Goal: Information Seeking & Learning: Learn about a topic

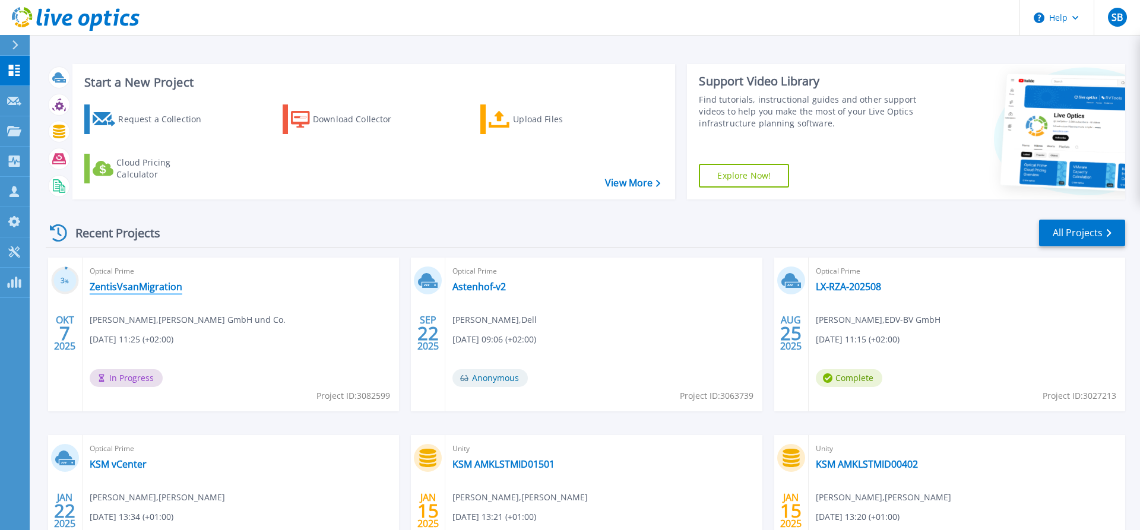
click at [144, 292] on link "ZentisVsanMigration" at bounding box center [136, 287] width 93 height 12
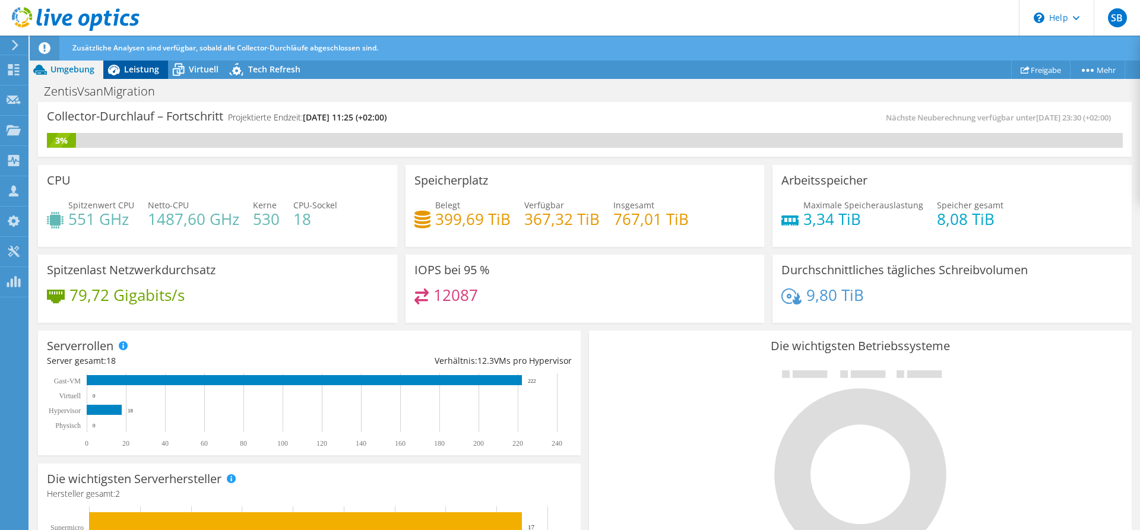
click at [135, 67] on span "Leistung" at bounding box center [141, 69] width 35 height 11
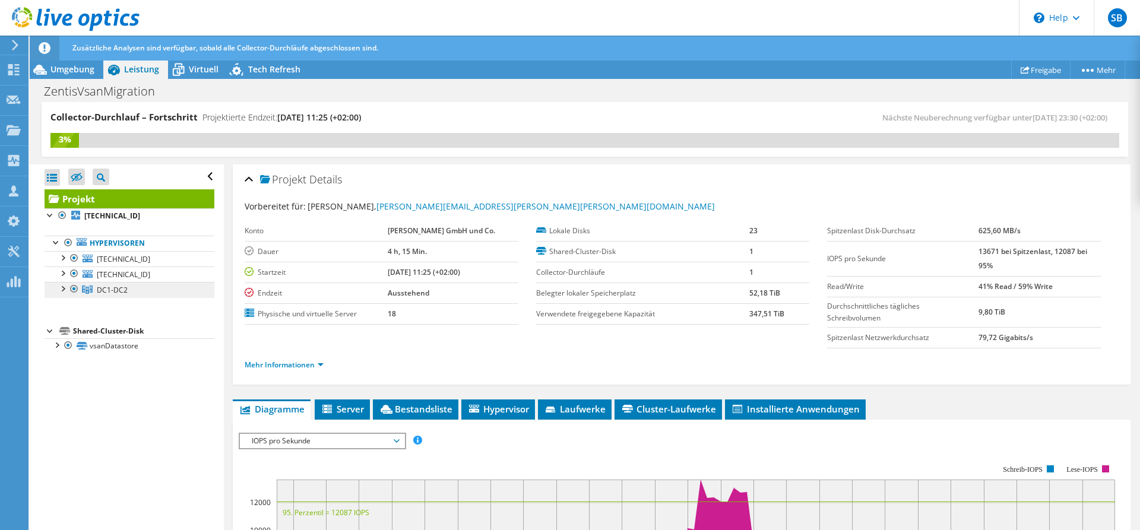
click at [116, 289] on span "DC1-DC2" at bounding box center [112, 290] width 31 height 10
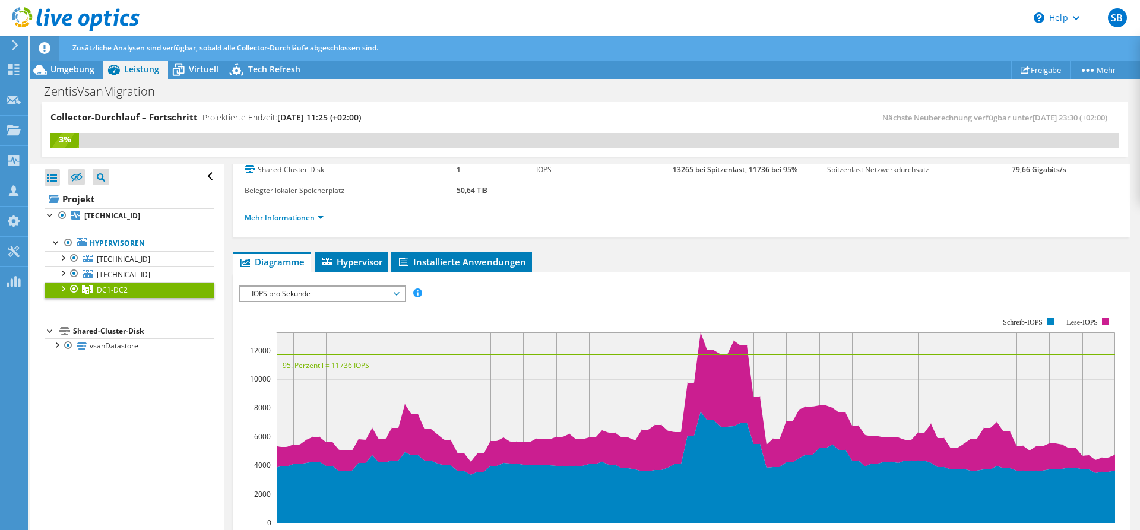
scroll to position [61, 0]
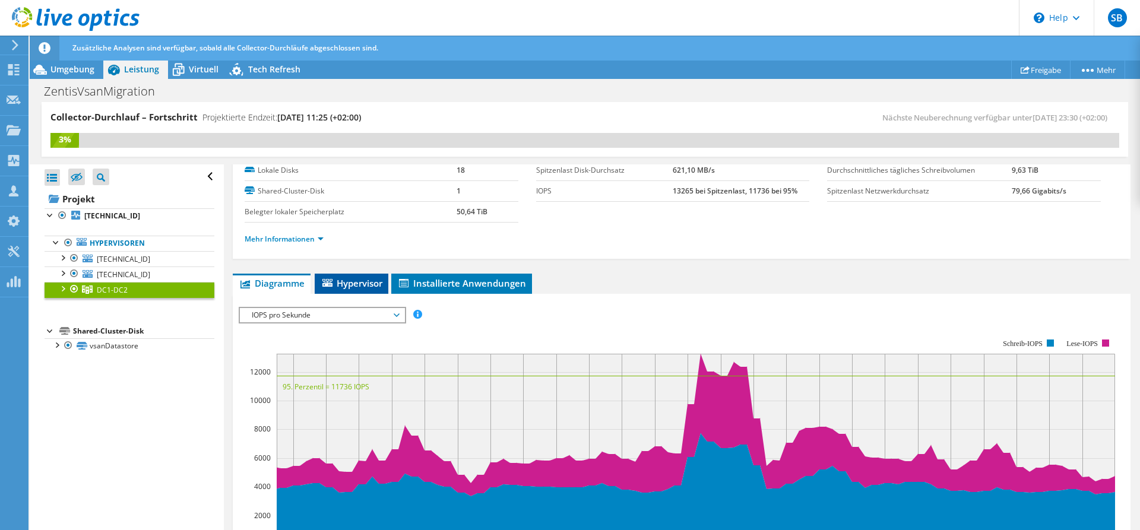
click at [351, 284] on span "Hypervisor" at bounding box center [352, 283] width 62 height 12
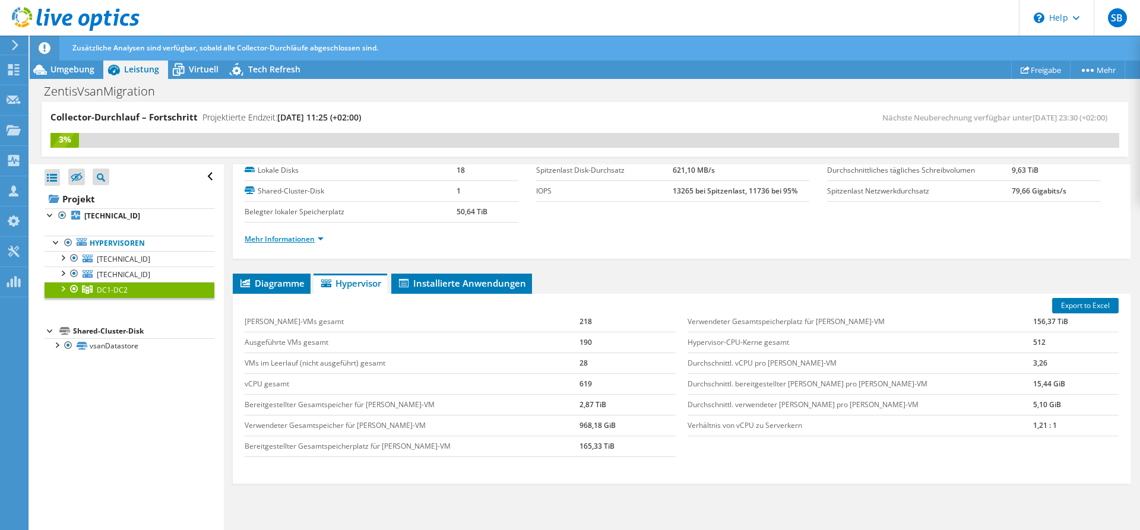
click at [314, 236] on link "Mehr Informationen" at bounding box center [284, 239] width 79 height 10
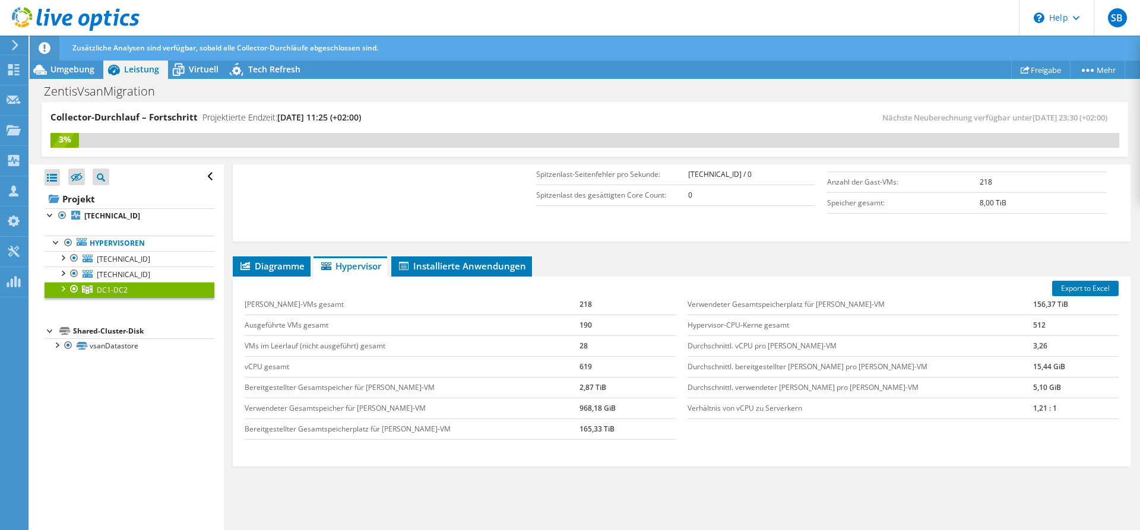
scroll to position [363, 0]
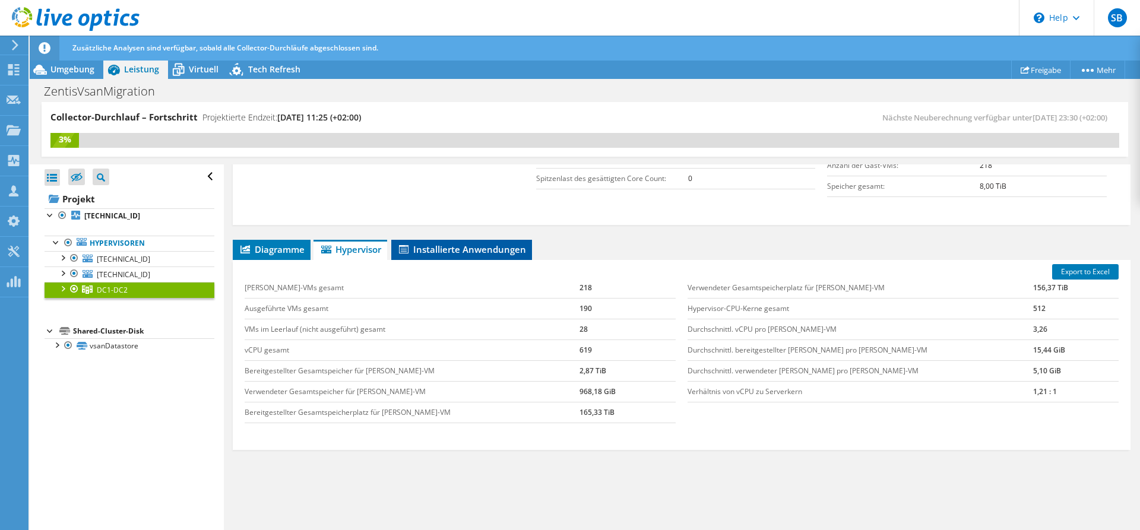
click at [462, 248] on span "Installierte Anwendungen" at bounding box center [461, 249] width 129 height 12
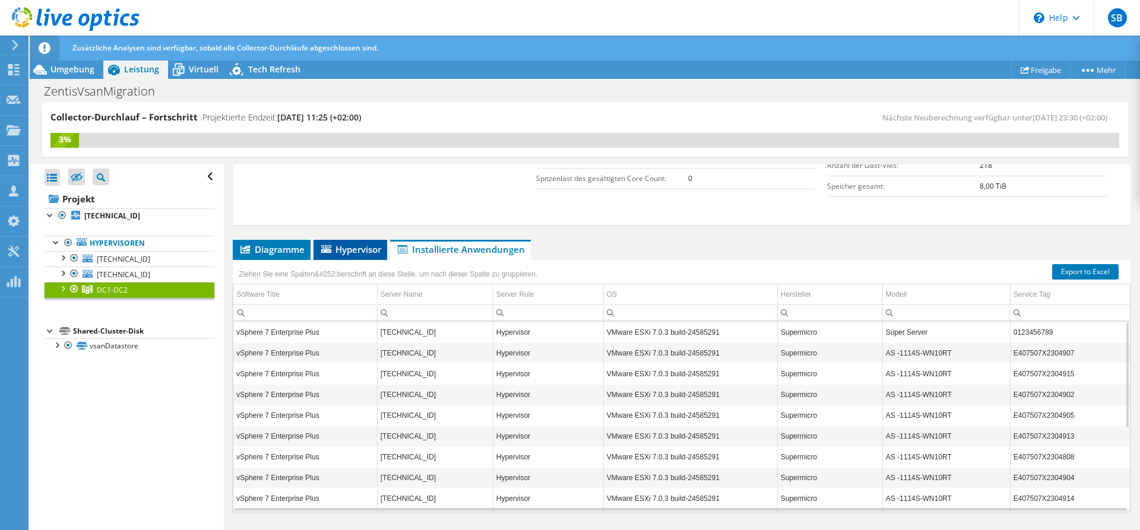
click at [350, 246] on span "Hypervisor" at bounding box center [350, 249] width 62 height 12
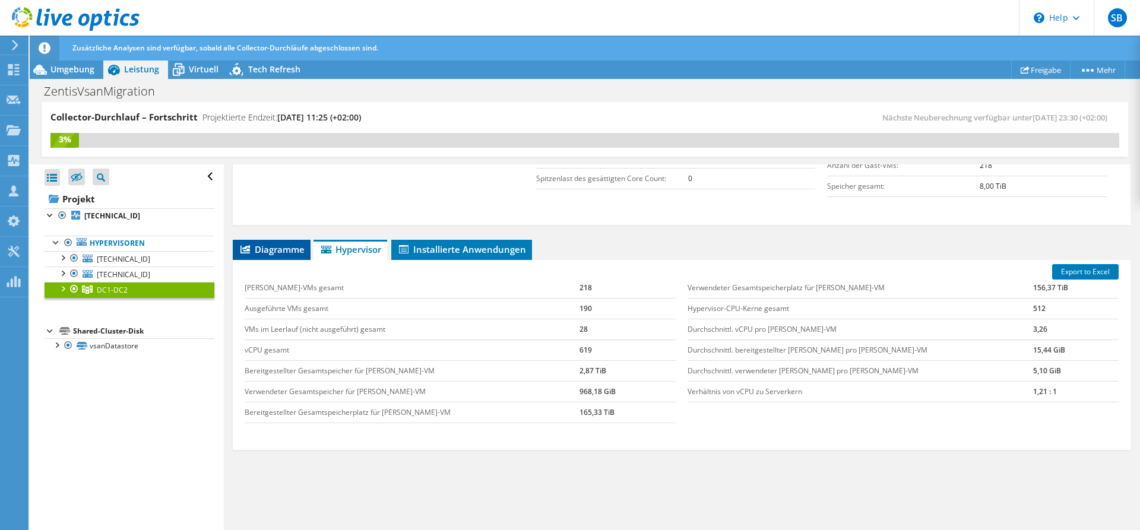
click at [279, 247] on span "Diagramme" at bounding box center [272, 249] width 66 height 12
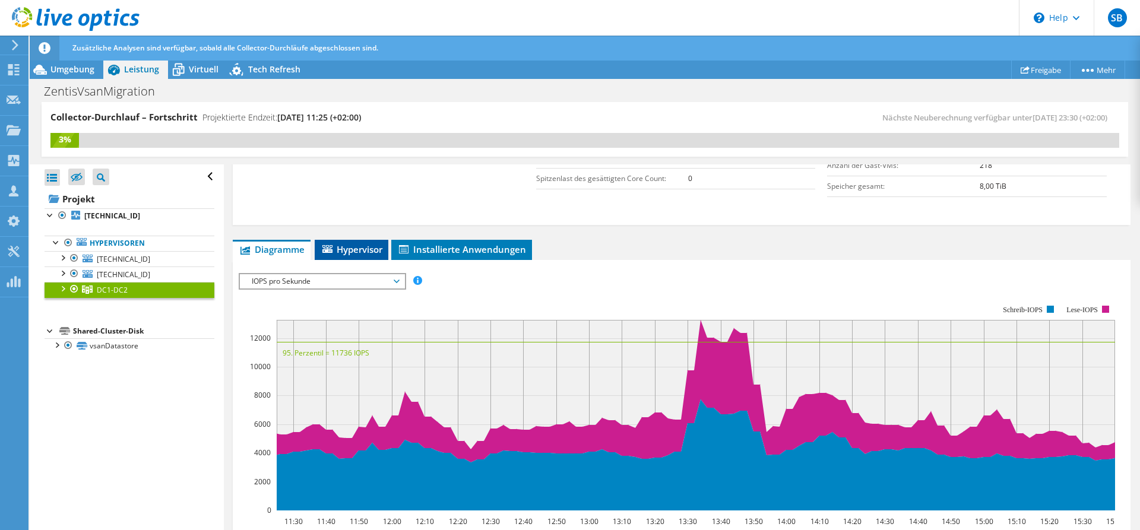
click at [340, 249] on span "Hypervisor" at bounding box center [352, 249] width 62 height 12
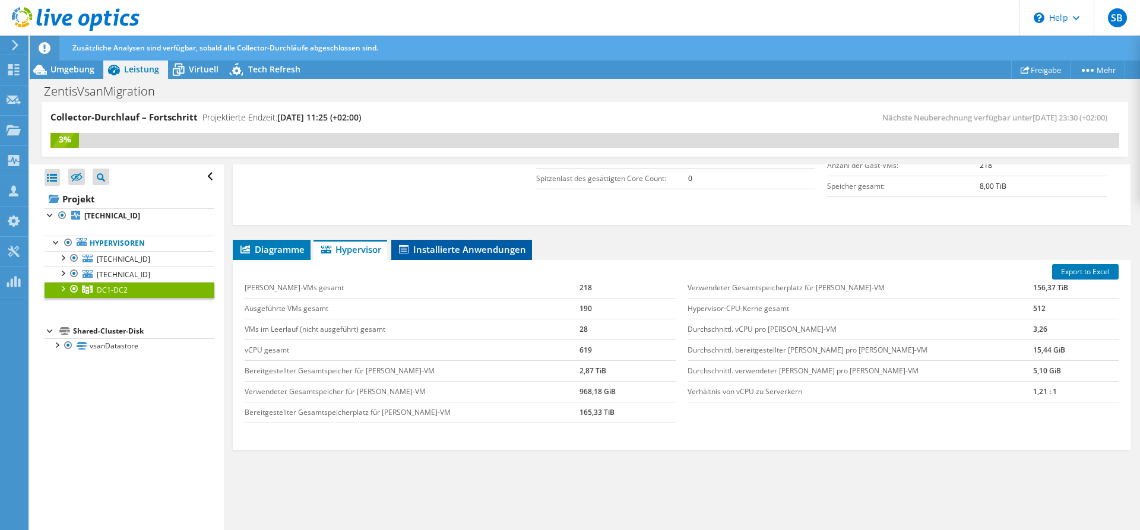
click at [436, 252] on span "Installierte Anwendungen" at bounding box center [461, 249] width 129 height 12
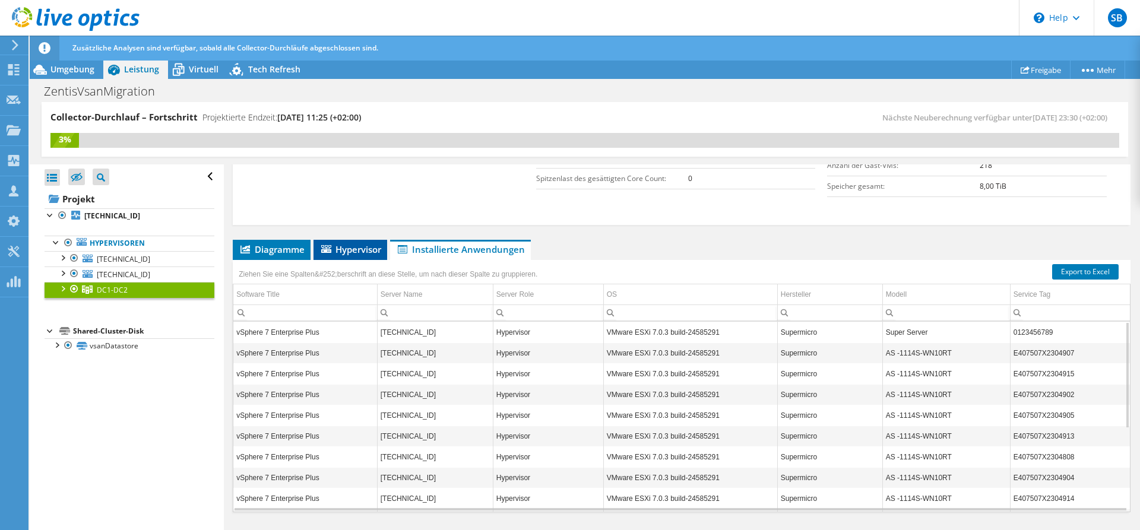
click at [358, 249] on span "Hypervisor" at bounding box center [350, 249] width 62 height 12
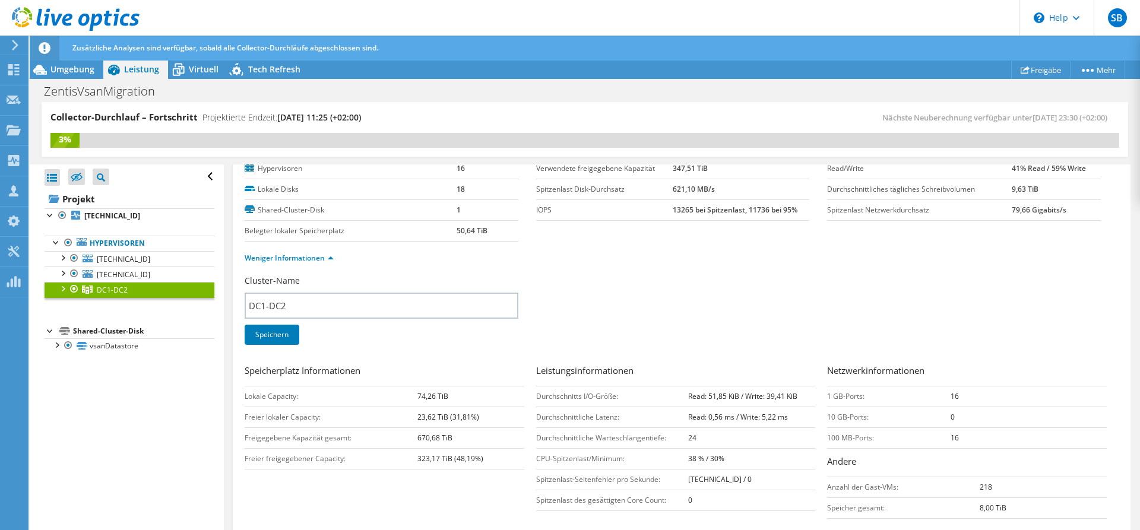
scroll to position [61, 0]
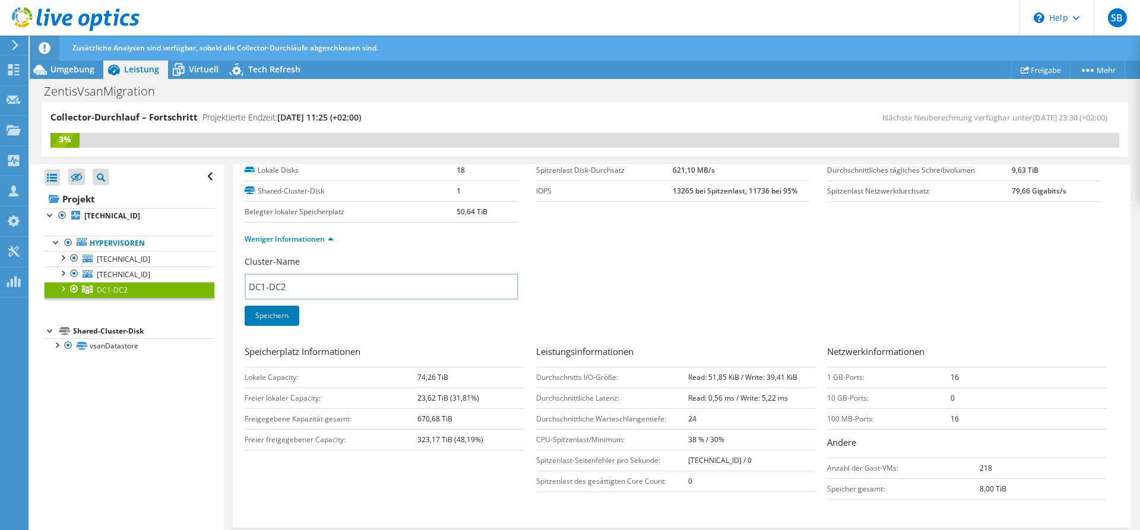
click at [64, 292] on div at bounding box center [62, 288] width 12 height 12
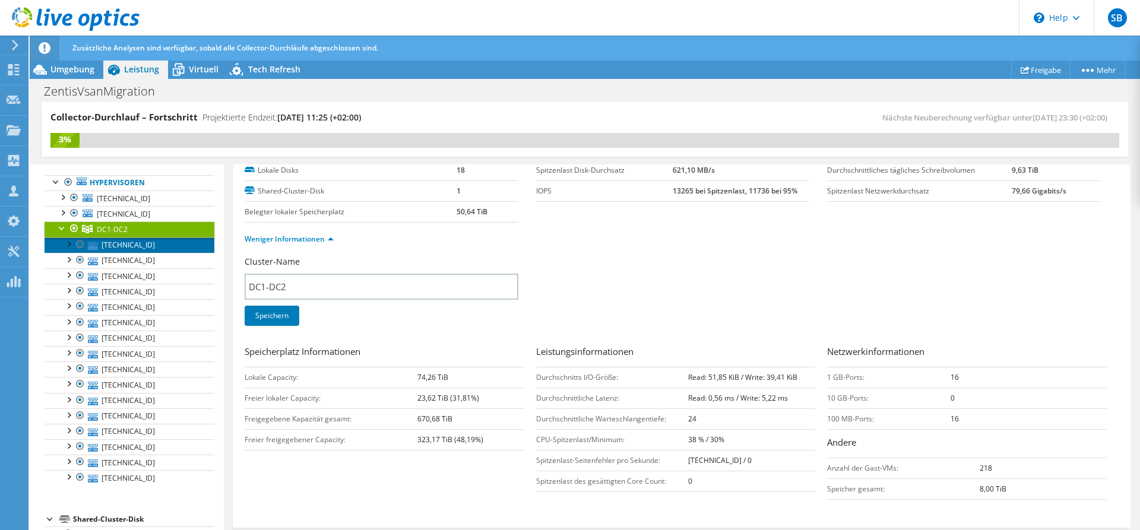
click at [150, 252] on link "[TECHNICAL_ID]" at bounding box center [130, 245] width 170 height 15
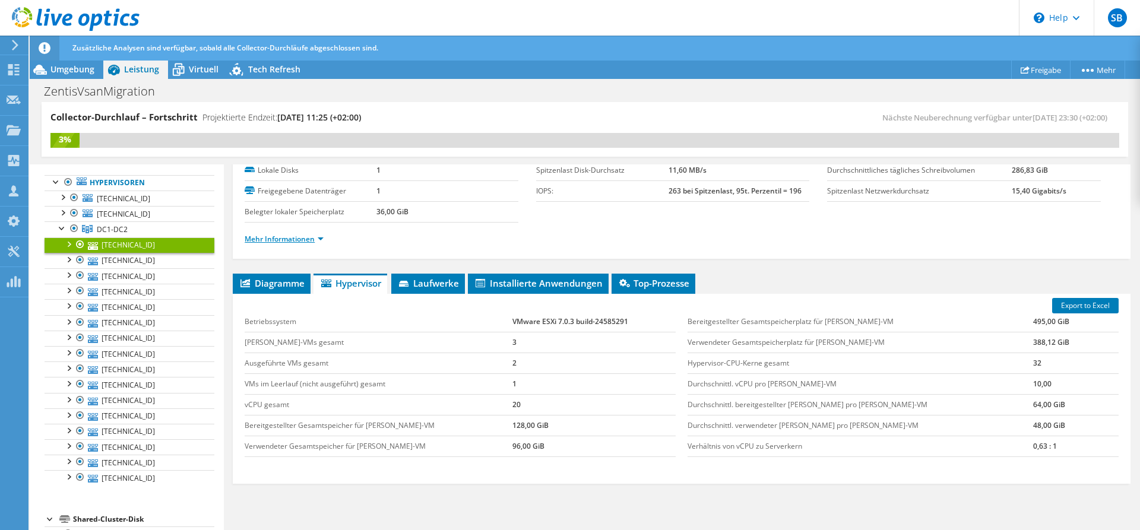
click at [283, 237] on link "Mehr Informationen" at bounding box center [284, 239] width 79 height 10
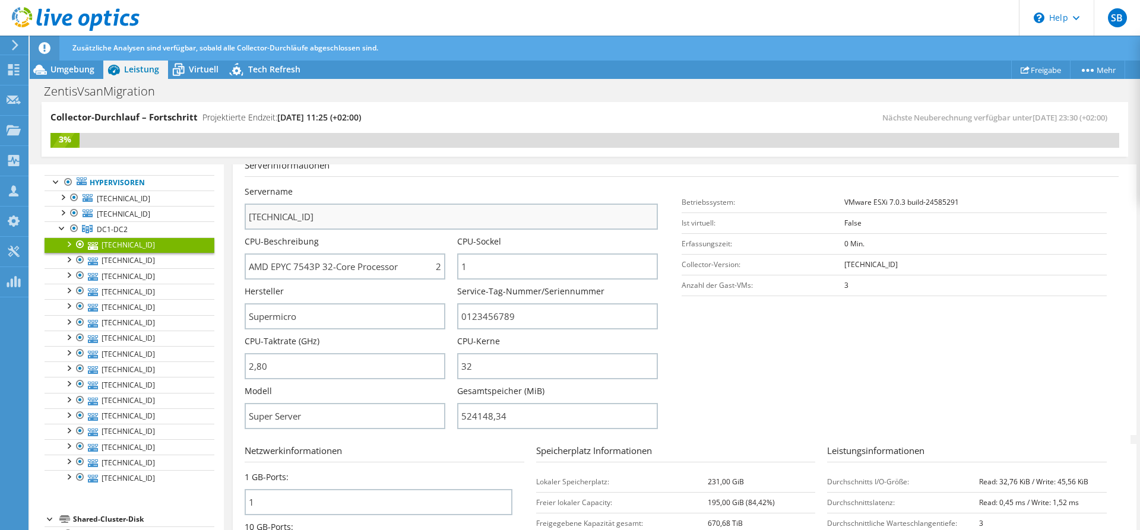
scroll to position [182, 0]
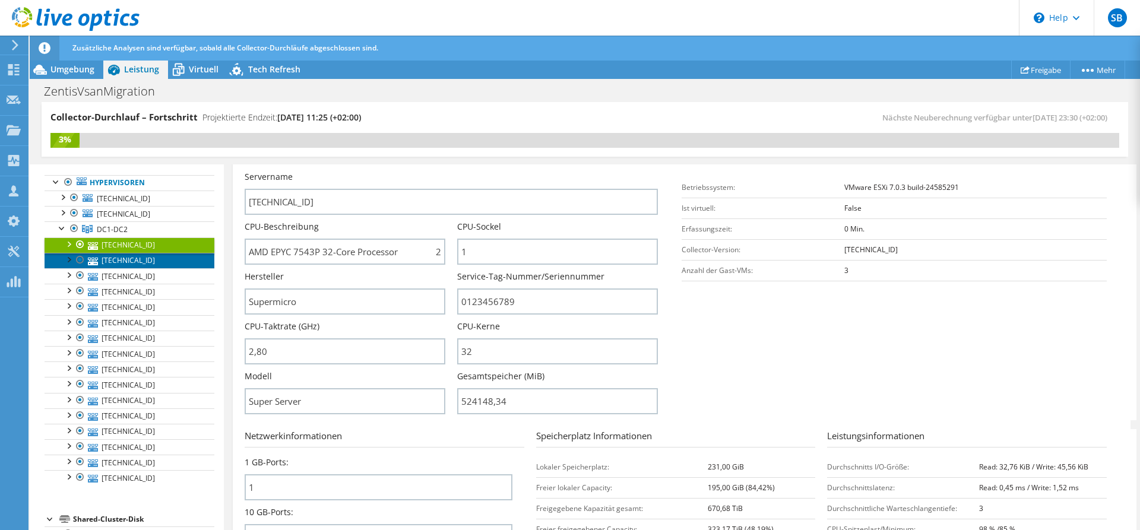
click at [149, 267] on link "[TECHNICAL_ID]" at bounding box center [130, 260] width 170 height 15
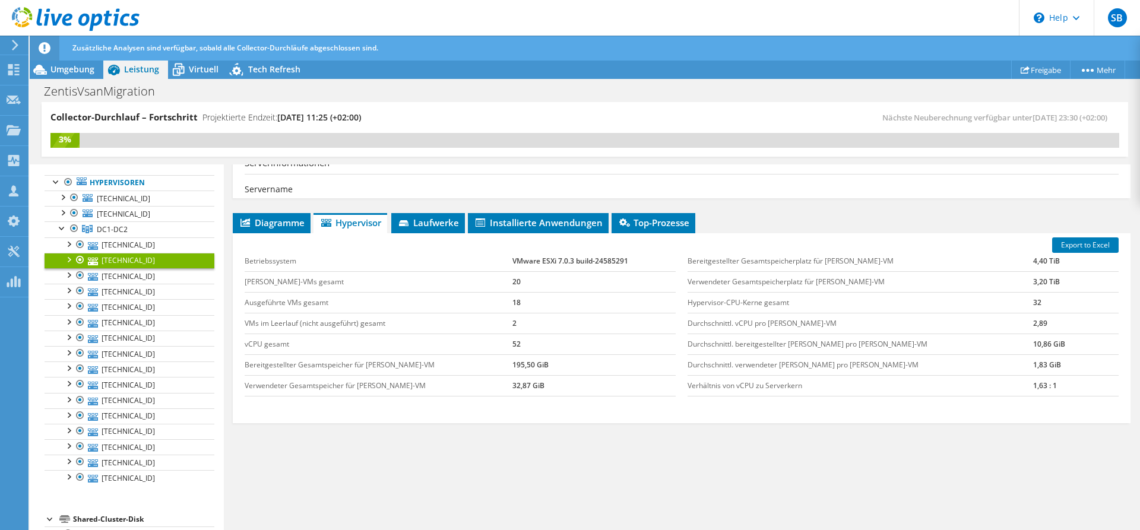
scroll to position [120, 0]
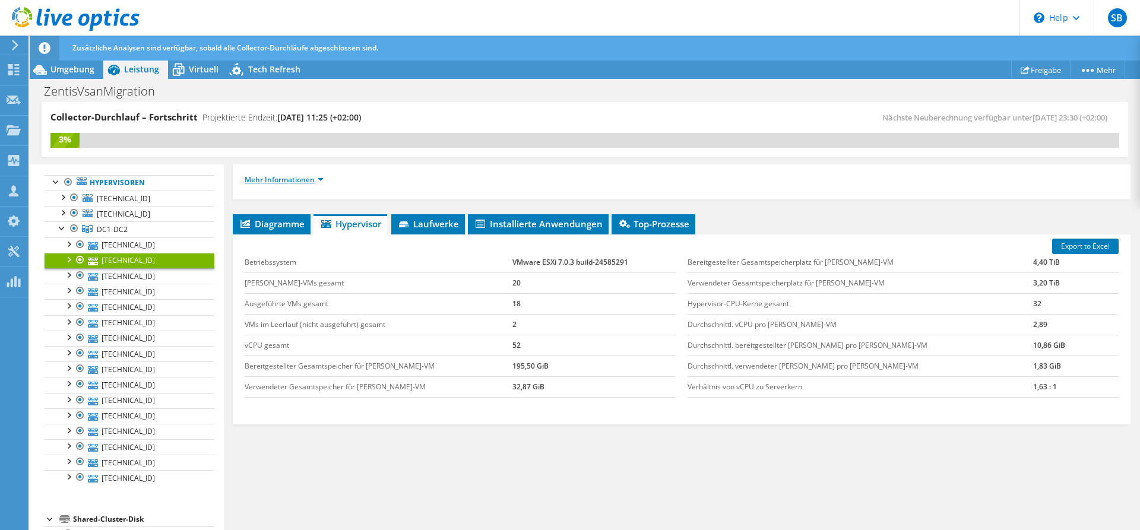
click at [307, 178] on link "Mehr Informationen" at bounding box center [284, 180] width 79 height 10
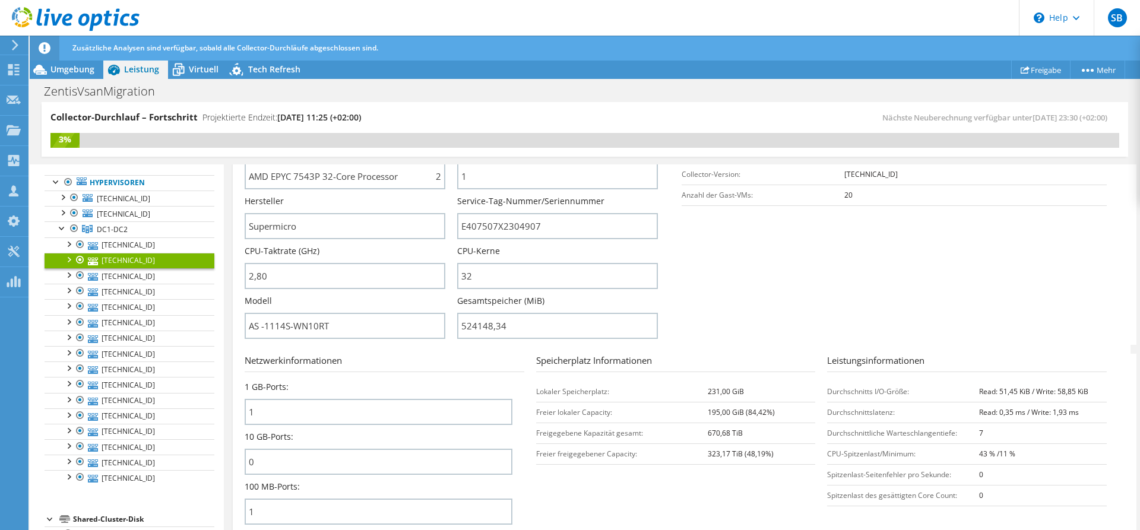
scroll to position [241, 0]
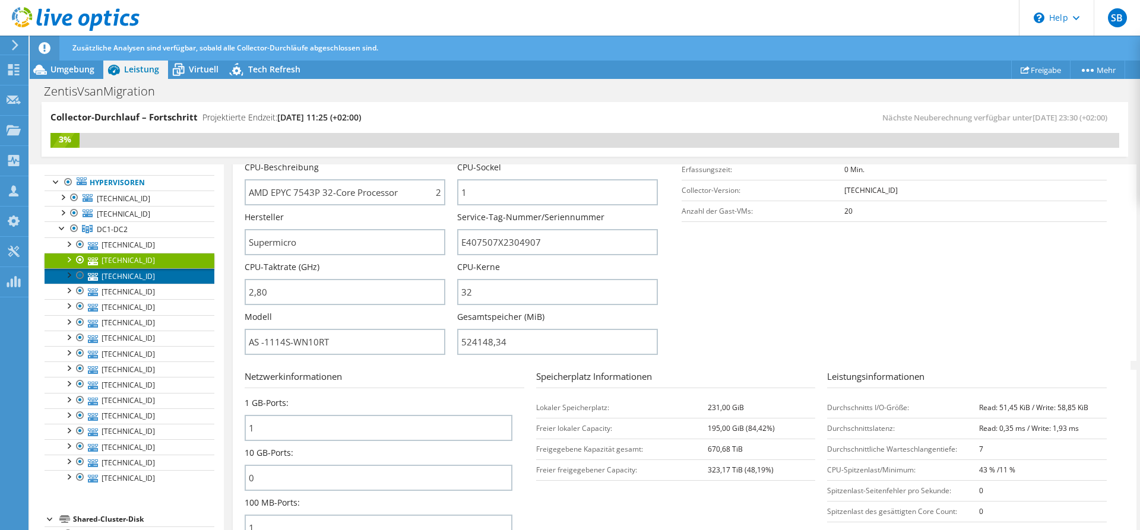
click at [138, 273] on link "[TECHNICAL_ID]" at bounding box center [130, 275] width 170 height 15
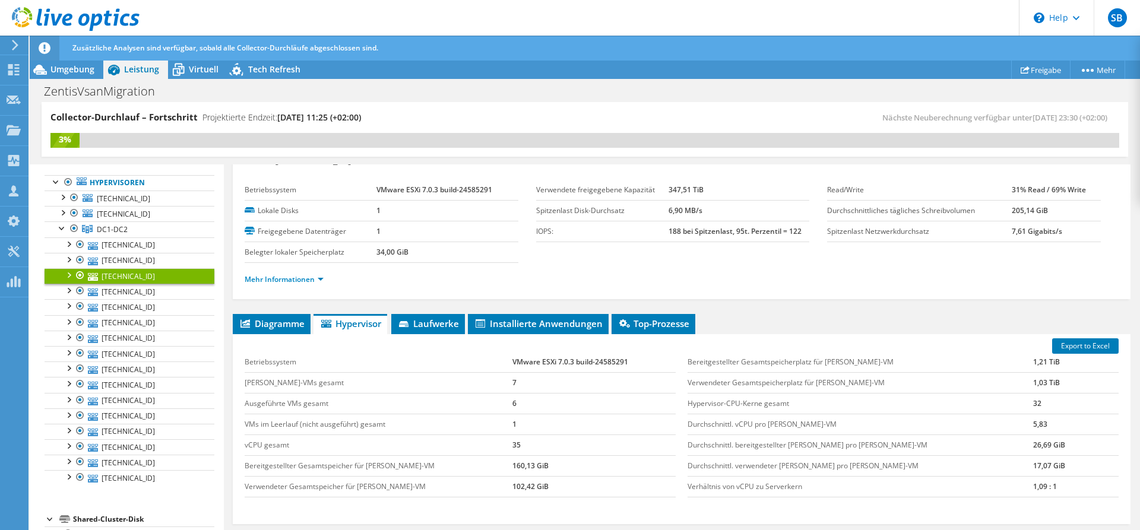
scroll to position [0, 0]
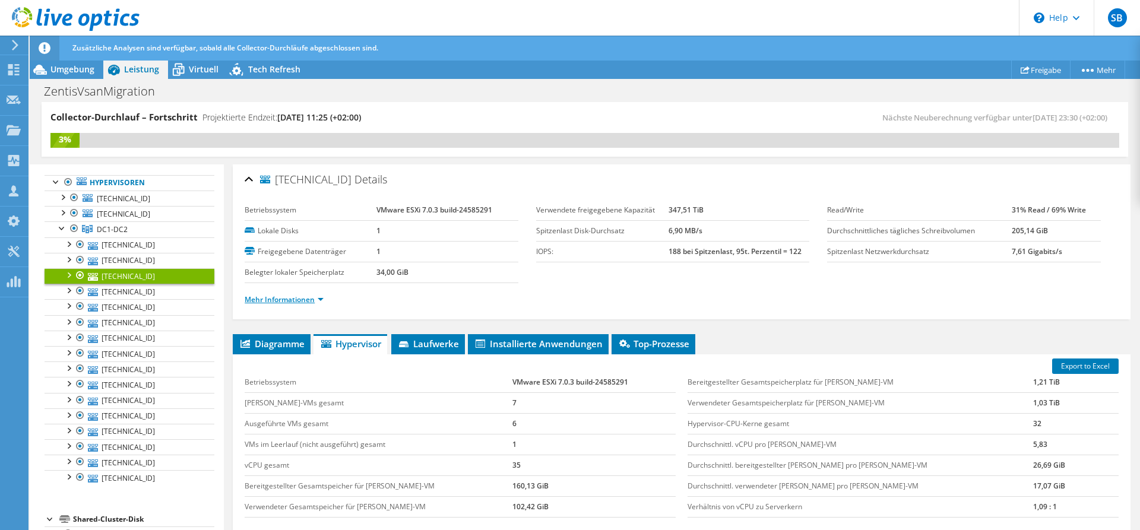
click at [308, 300] on link "Mehr Informationen" at bounding box center [284, 300] width 79 height 10
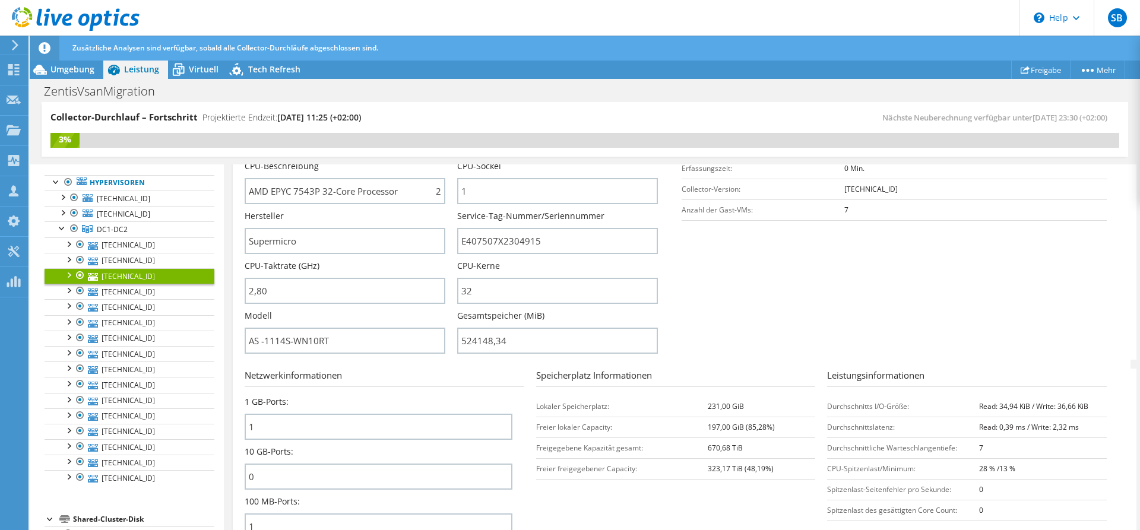
scroll to position [182, 0]
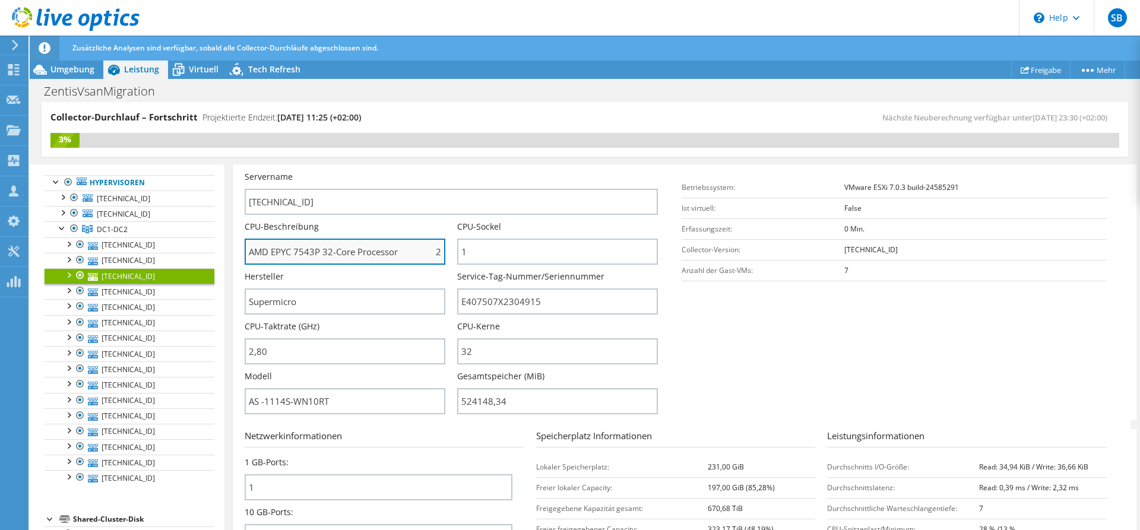
click at [423, 251] on input "AMD EPYC 7543P 32-Core Processor 280 GHz" at bounding box center [345, 252] width 201 height 26
click at [437, 251] on input "AMD EPYC 7543P 32-Core Processor 280 GHz" at bounding box center [345, 252] width 201 height 26
click at [445, 251] on input "AMD EPYC 7543P 32-Core Processor 280 GHz" at bounding box center [345, 252] width 201 height 26
click at [399, 253] on input "AMD EPYC 7543P 32-Core Processor 280 GHz" at bounding box center [345, 252] width 201 height 26
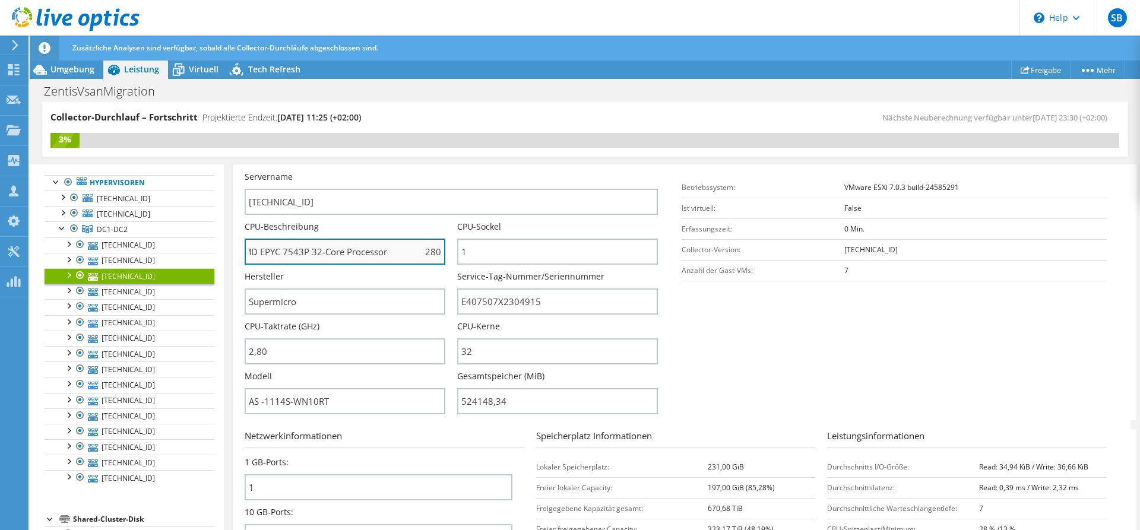
scroll to position [0, 0]
drag, startPoint x: 353, startPoint y: 253, endPoint x: 235, endPoint y: 252, distance: 117.6
click at [245, 252] on input "AMD EPYC 7543P 32-Core Processor 280 GHz" at bounding box center [345, 252] width 201 height 26
click at [731, 283] on div "Betriebssystem: VMware ESXi 7.0.3 build-24585291 Ist virtuell: False Erfassungs…" at bounding box center [900, 229] width 437 height 116
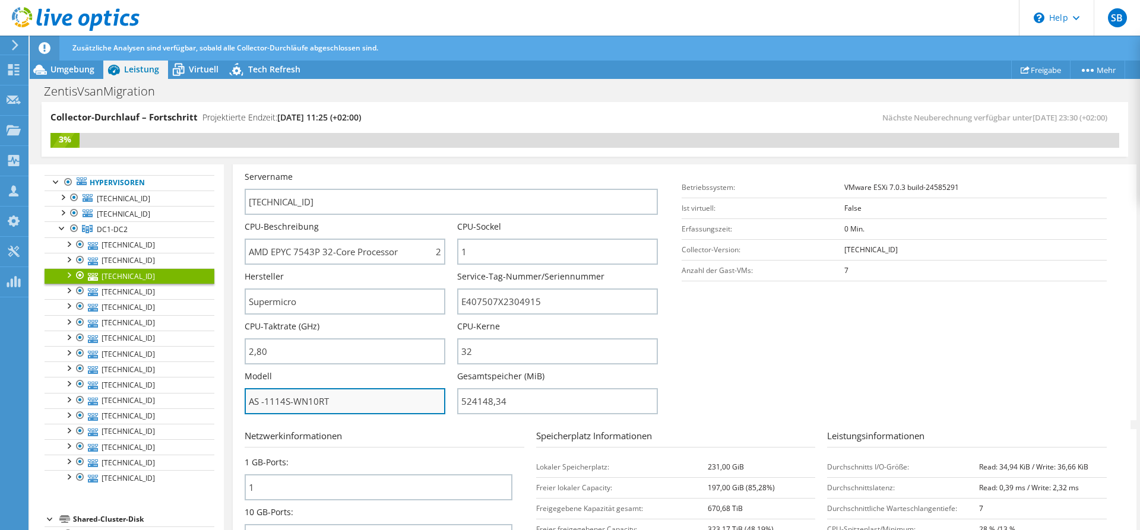
drag, startPoint x: 344, startPoint y: 408, endPoint x: 217, endPoint y: 403, distance: 127.2
click at [245, 403] on input "AS -1114S-WN10RT" at bounding box center [345, 401] width 201 height 26
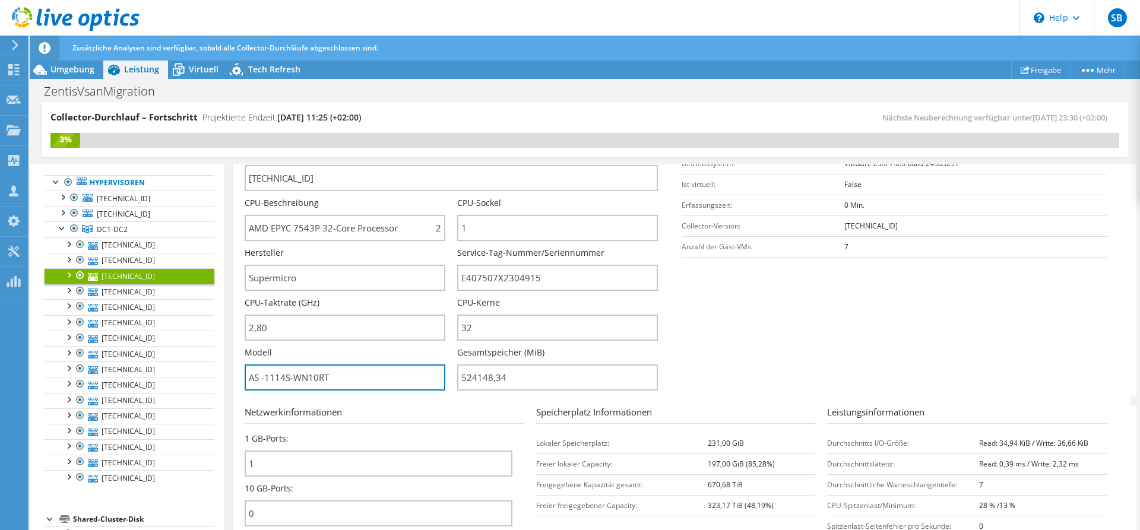
scroll to position [182, 0]
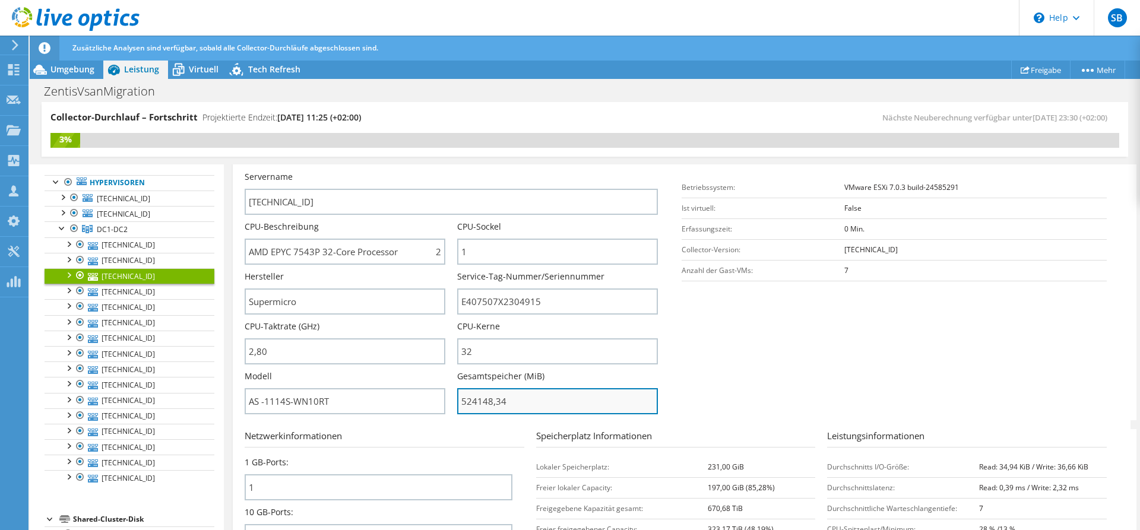
drag, startPoint x: 510, startPoint y: 403, endPoint x: 461, endPoint y: 404, distance: 48.7
click at [461, 404] on input "524148,34" at bounding box center [557, 401] width 201 height 26
click at [629, 403] on input "524148,34" at bounding box center [557, 401] width 201 height 26
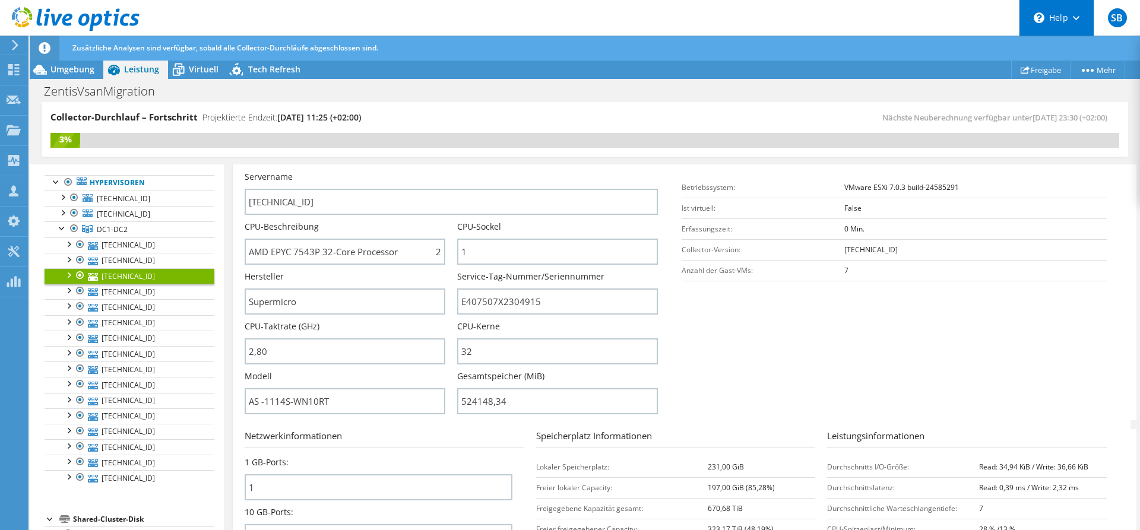
type input "52414834"
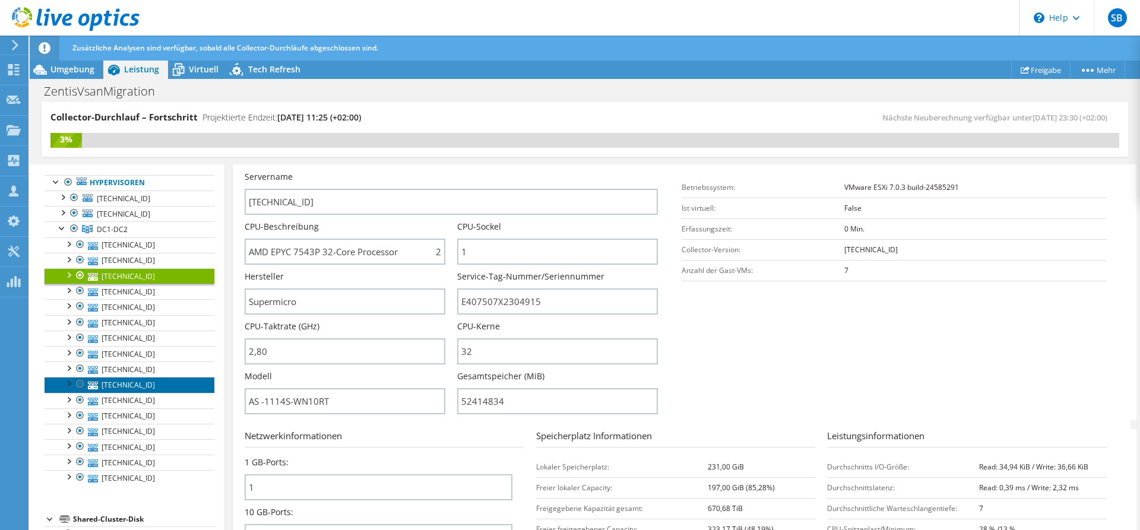
click at [122, 382] on link "[TECHNICAL_ID]" at bounding box center [130, 384] width 170 height 15
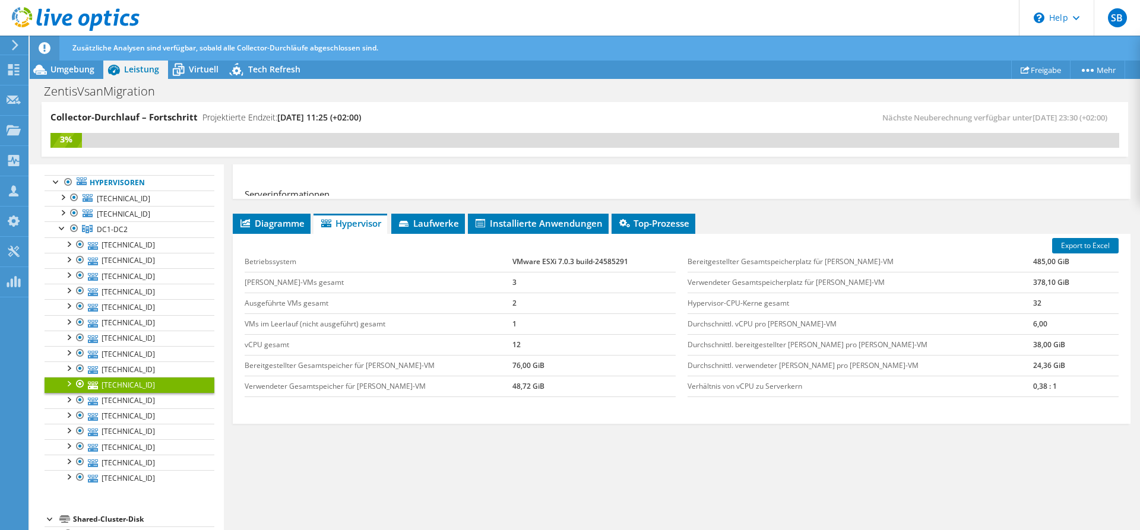
scroll to position [120, 0]
click at [355, 222] on span "Hypervisor" at bounding box center [350, 224] width 62 height 12
click at [308, 176] on link "Mehr Informationen" at bounding box center [284, 180] width 79 height 10
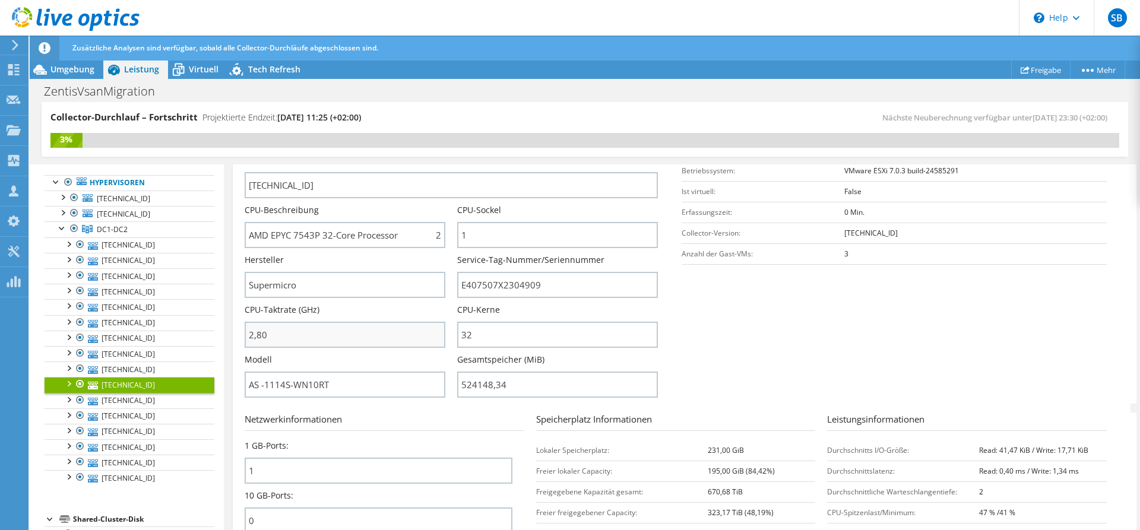
scroll to position [181, 0]
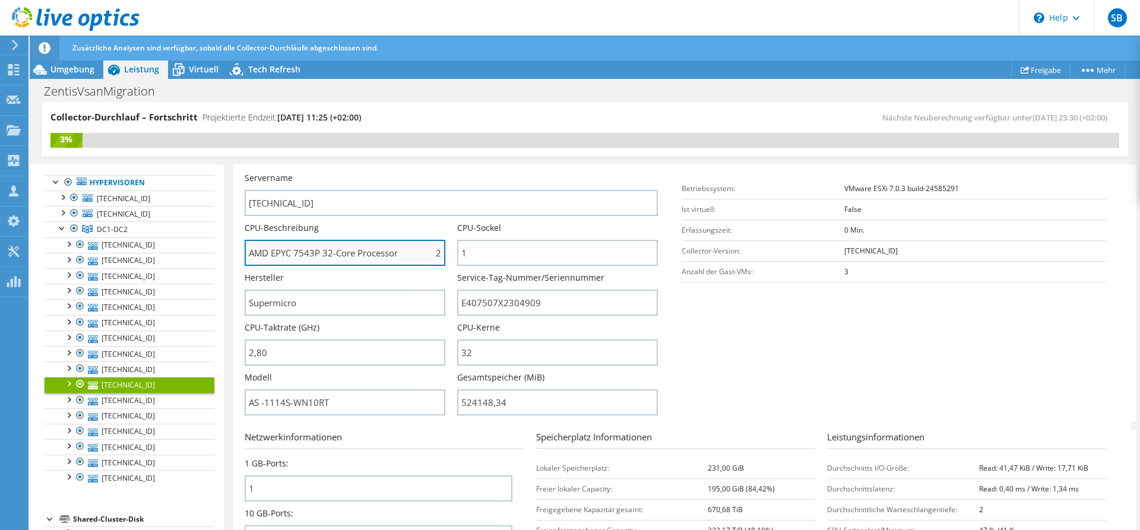
drag, startPoint x: 318, startPoint y: 251, endPoint x: 253, endPoint y: 253, distance: 64.7
click at [250, 253] on input "AMD EPYC 7543P 32-Core Processor 280 GHz" at bounding box center [345, 253] width 201 height 26
click at [117, 231] on span "DC1-DC2" at bounding box center [112, 229] width 31 height 10
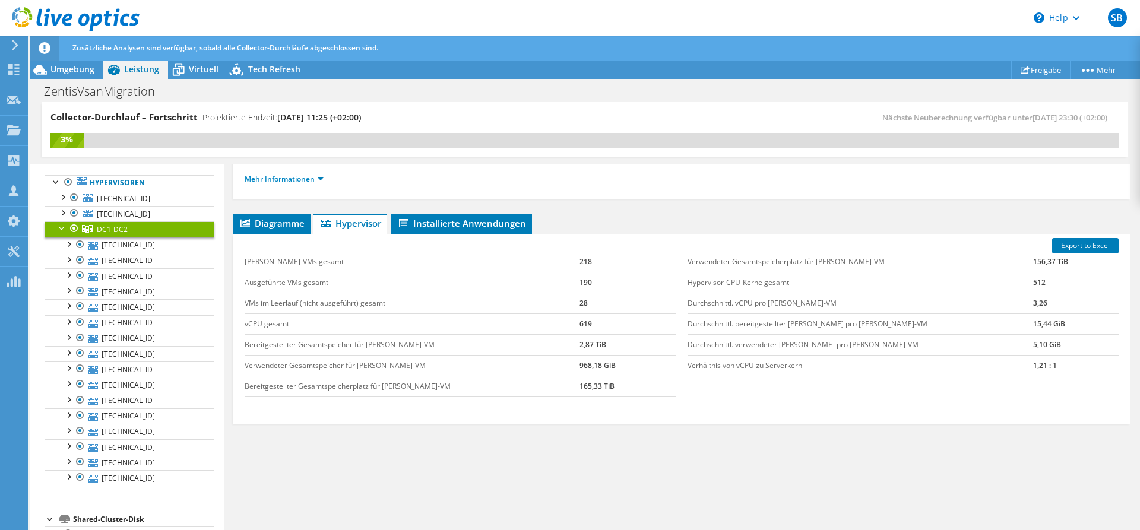
scroll to position [120, 0]
click at [135, 72] on span "Leistung" at bounding box center [141, 69] width 35 height 11
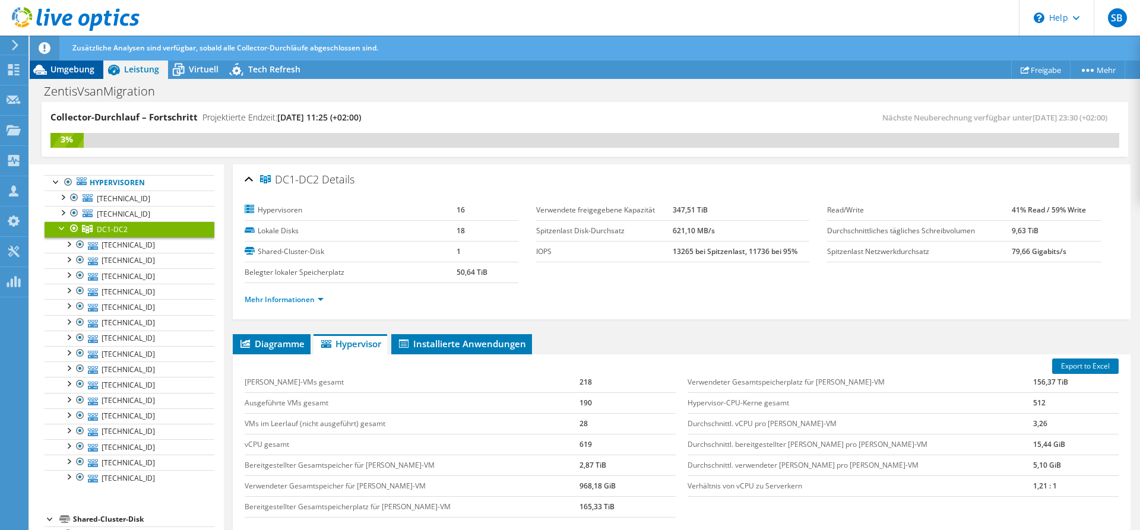
click at [75, 70] on span "Umgebung" at bounding box center [72, 69] width 44 height 11
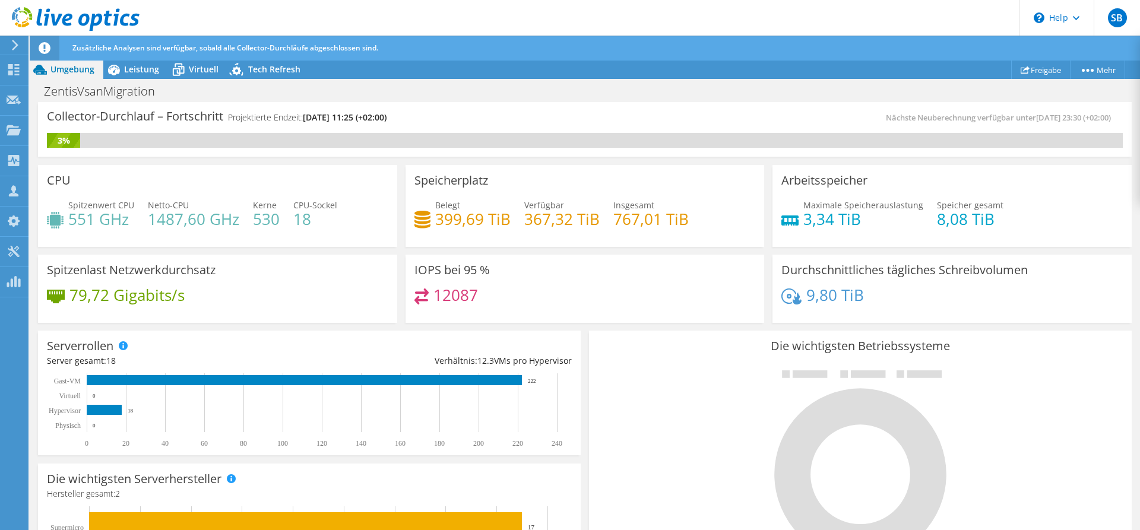
scroll to position [61, 0]
click at [140, 78] on div "Leistung" at bounding box center [135, 69] width 65 height 19
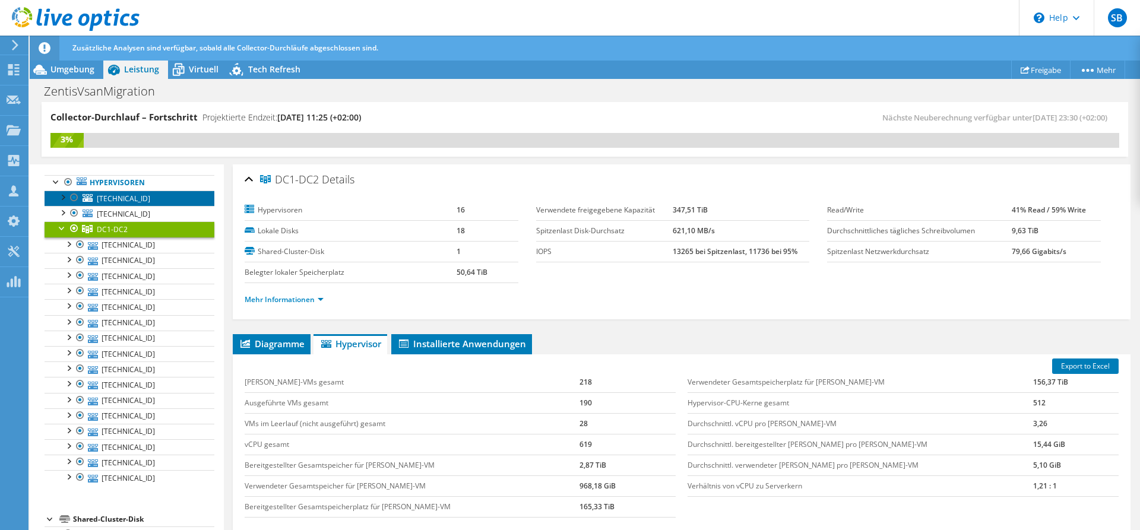
click at [117, 198] on span "[TECHNICAL_ID]" at bounding box center [123, 199] width 53 height 10
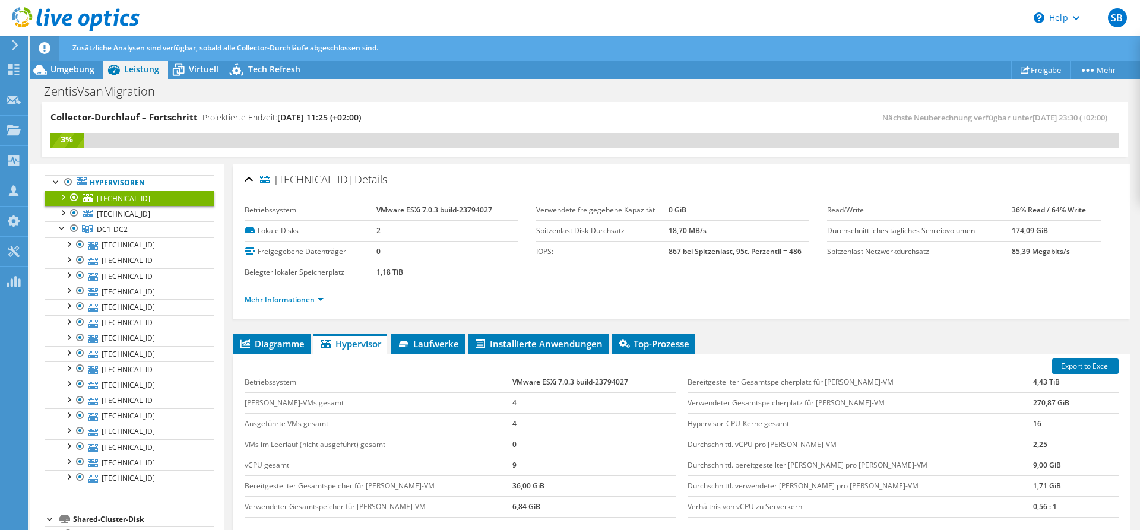
click at [74, 195] on div at bounding box center [74, 198] width 12 height 14
click at [312, 297] on link "Mehr Informationen" at bounding box center [284, 300] width 79 height 10
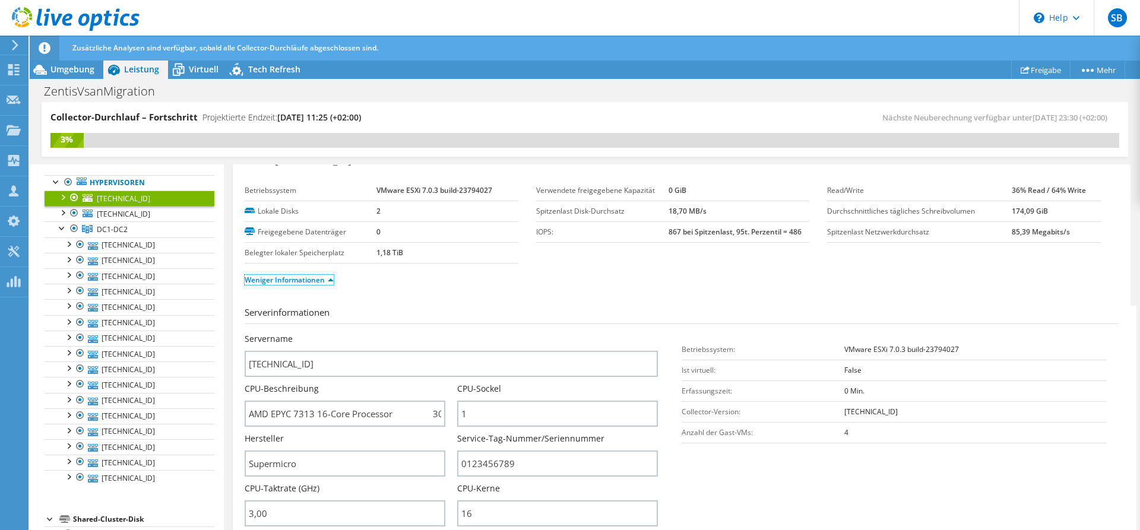
scroll to position [0, 0]
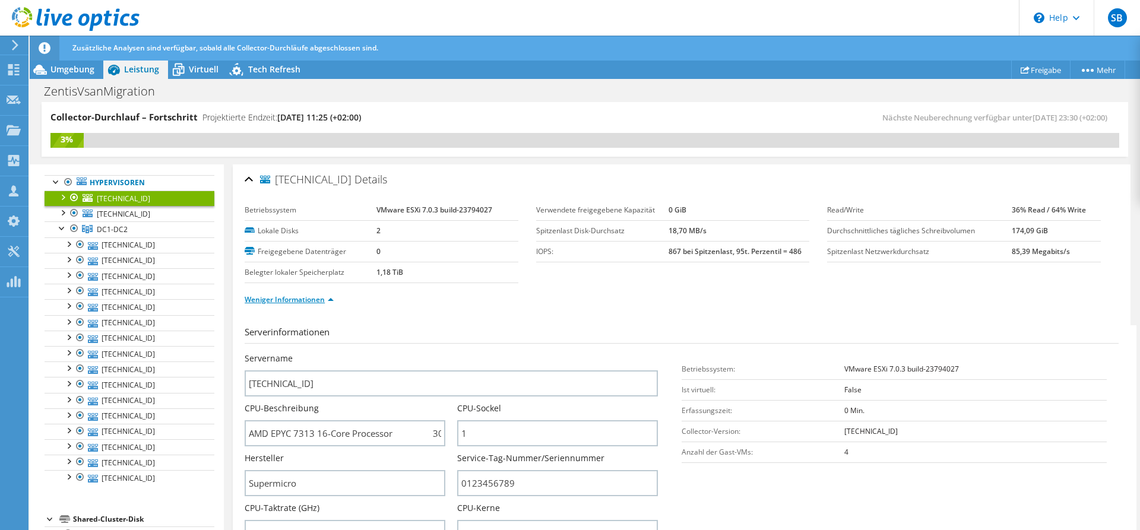
click at [327, 299] on link "Weniger Informationen" at bounding box center [289, 300] width 89 height 10
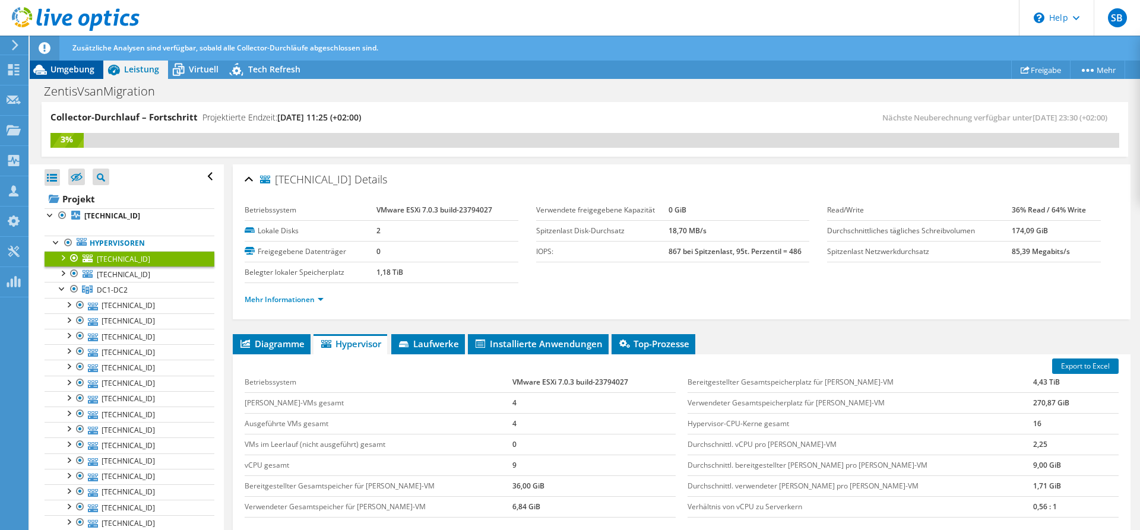
click at [65, 71] on span "Umgebung" at bounding box center [72, 69] width 44 height 11
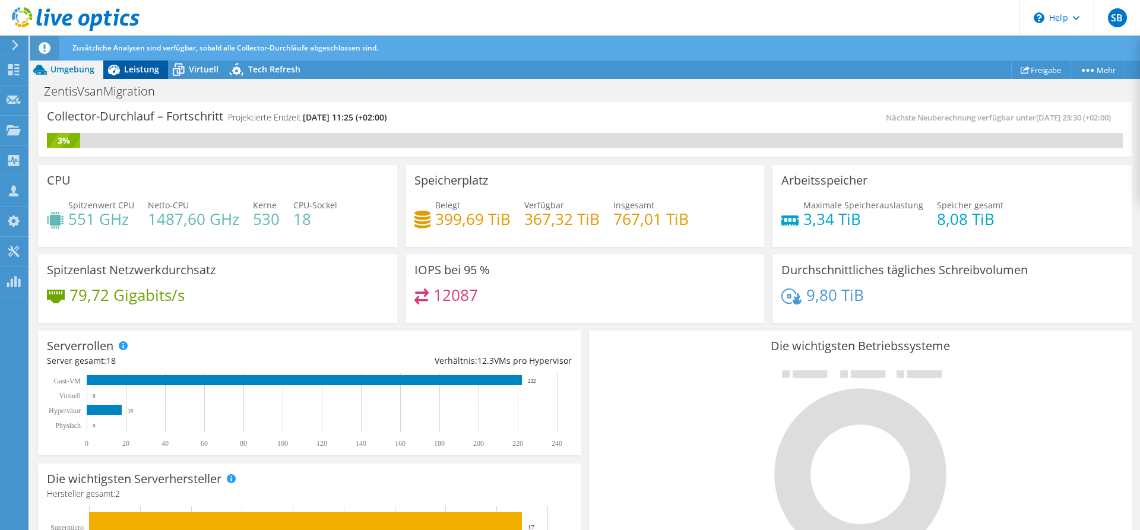
click at [140, 75] on span "Leistung" at bounding box center [141, 69] width 35 height 11
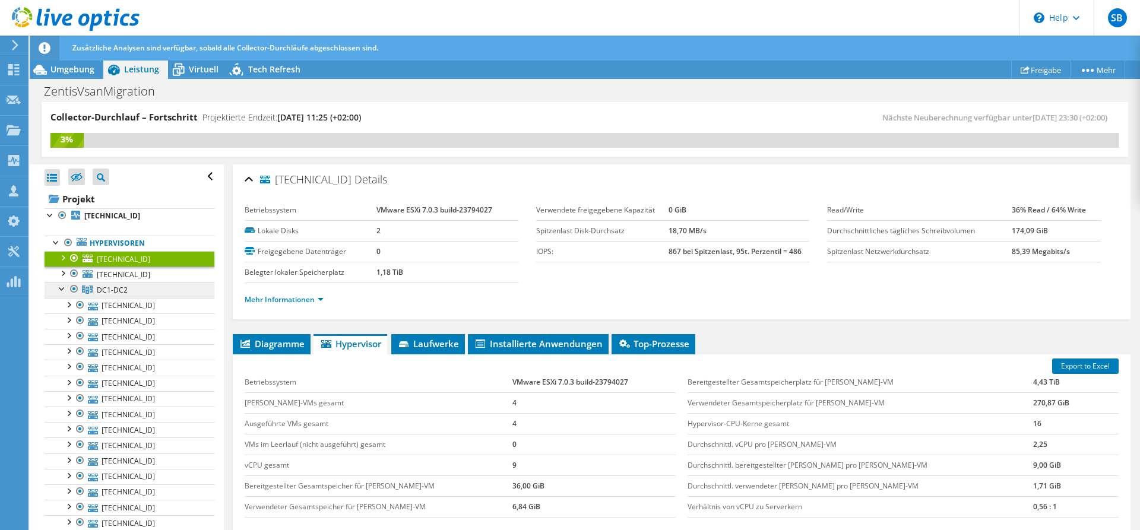
click at [131, 290] on link "DC1-DC2" at bounding box center [130, 289] width 170 height 15
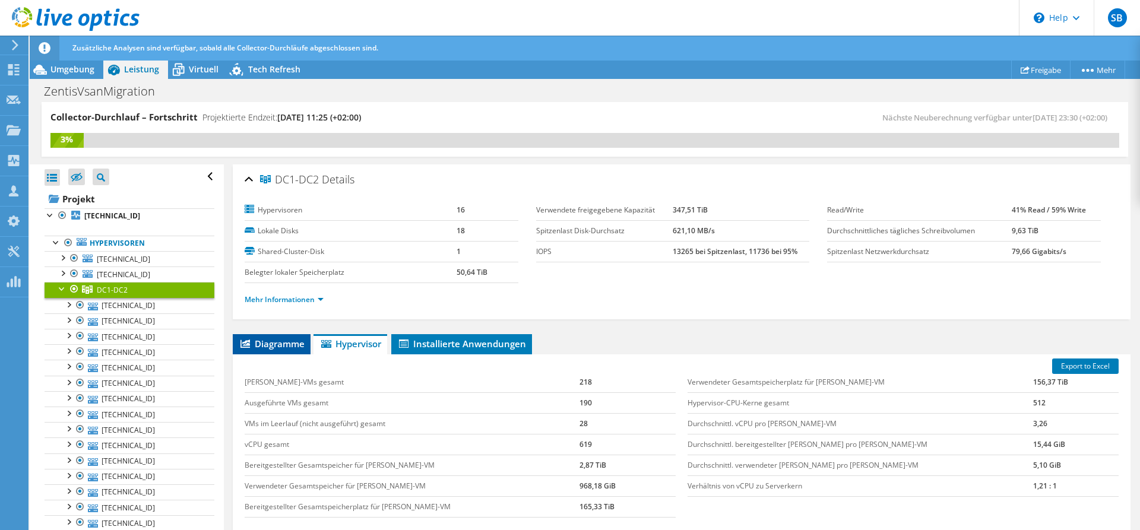
click at [268, 340] on span "Diagramme" at bounding box center [272, 344] width 66 height 12
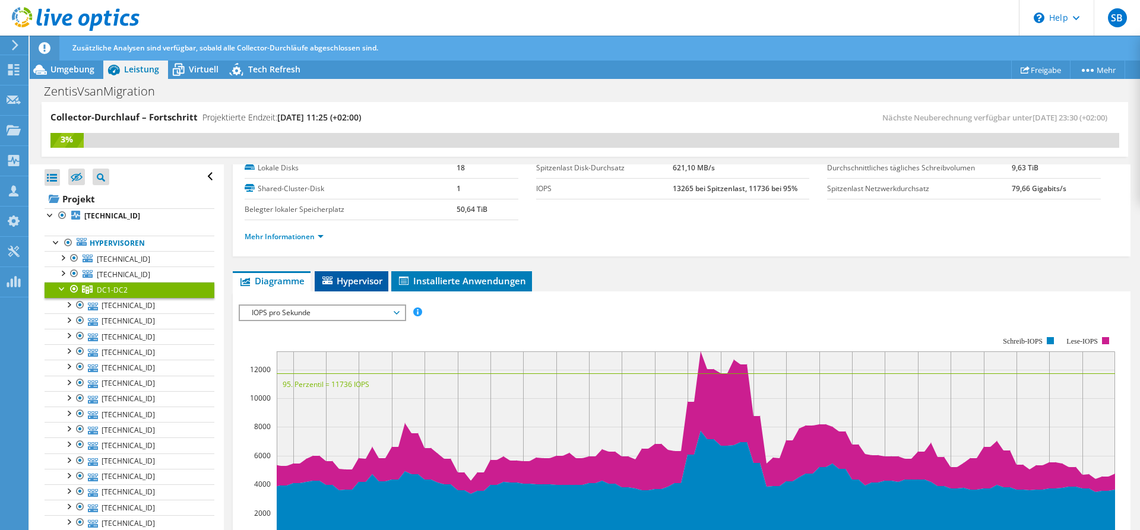
scroll to position [121, 0]
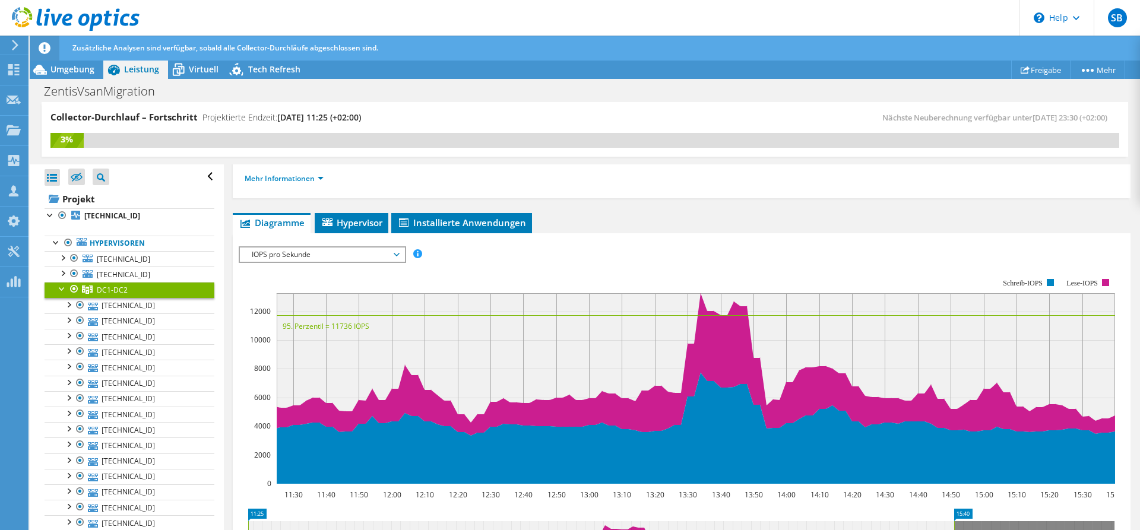
click at [373, 248] on span "IOPS pro Sekunde" at bounding box center [322, 255] width 153 height 14
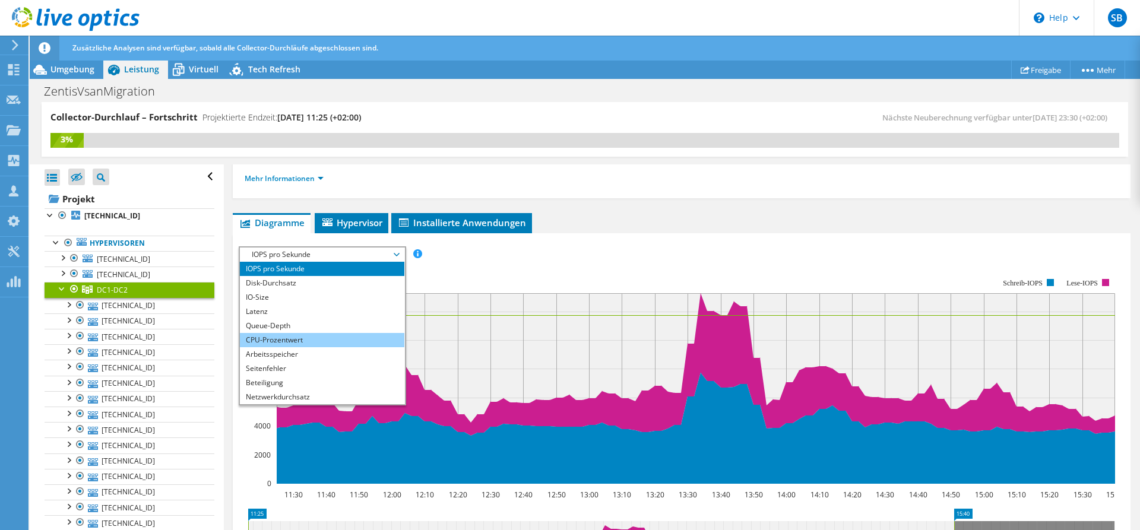
click at [311, 338] on li "CPU-Prozentwert" at bounding box center [322, 340] width 164 height 14
